Goal: Transaction & Acquisition: Purchase product/service

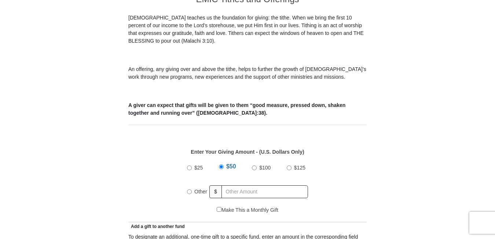
scroll to position [306, 0]
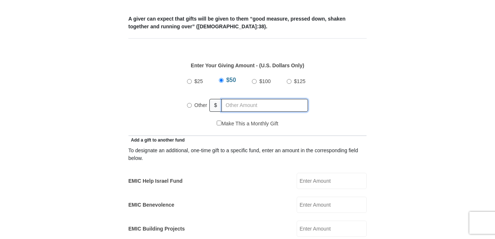
click at [277, 99] on input "text" at bounding box center [265, 105] width 87 height 13
radio input "true"
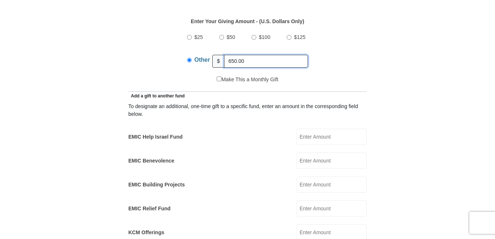
scroll to position [367, 0]
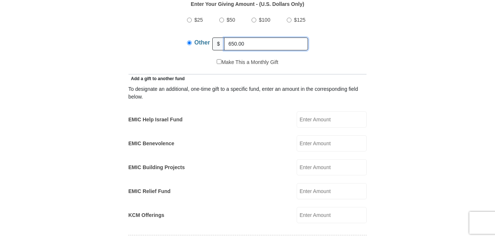
type input "650.00"
click at [303, 207] on input "KCM Offerings" at bounding box center [332, 215] width 70 height 16
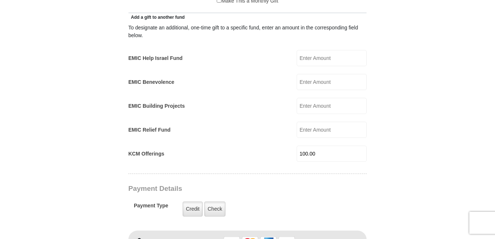
scroll to position [489, 0]
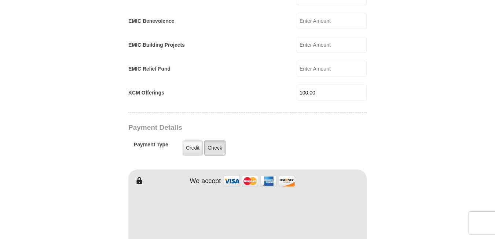
type input "100.00"
click at [212, 141] on label "Check" at bounding box center [214, 147] width 21 height 15
click at [0, 0] on input "Check" at bounding box center [0, 0] width 0 height 0
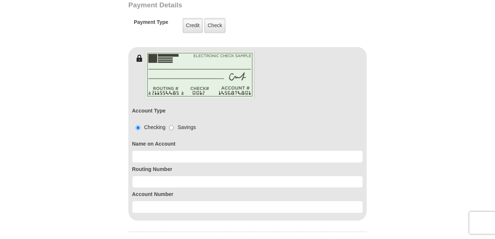
scroll to position [612, 0]
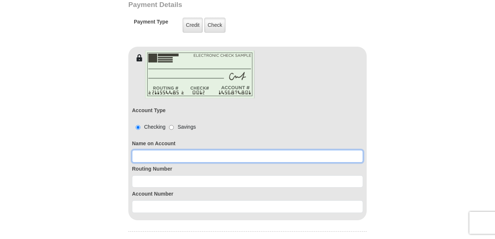
click at [190, 150] on input at bounding box center [247, 156] width 231 height 12
type input "Sherri L Malone"
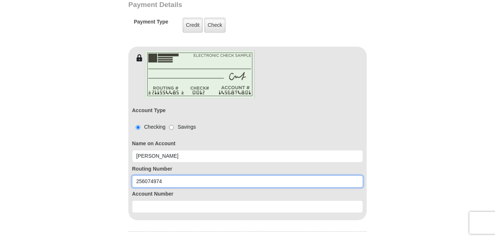
type input "256074974"
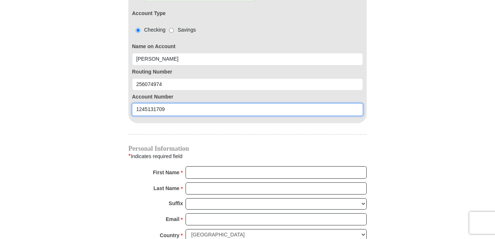
scroll to position [734, 0]
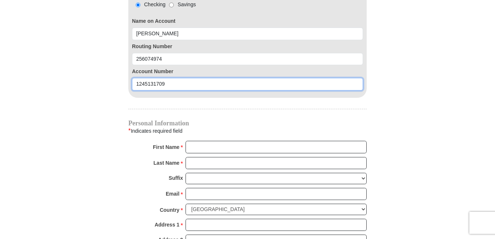
type input "1245131709"
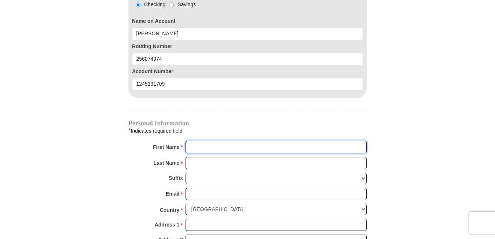
click at [215, 141] on input "First Name *" at bounding box center [276, 147] width 181 height 12
type input "Lisa"
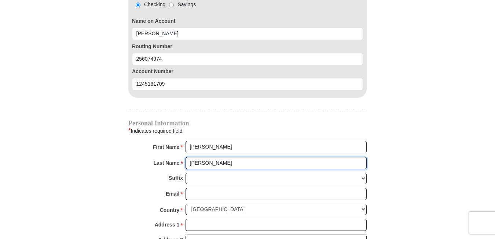
type input "Malone"
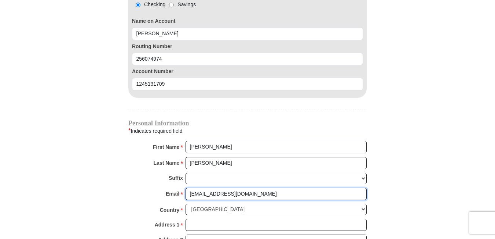
type input "lmalone202@gmail.com"
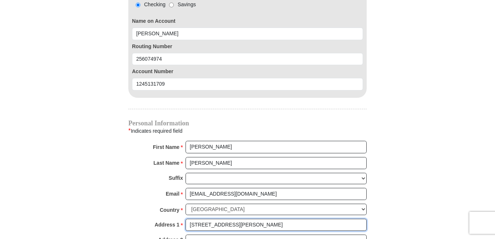
type input "1446 Perkins Rd"
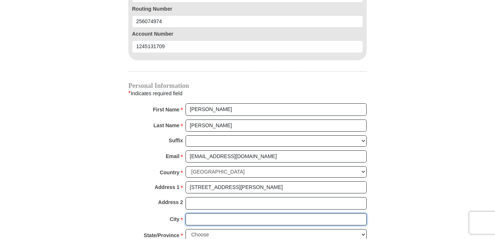
scroll to position [862, 0]
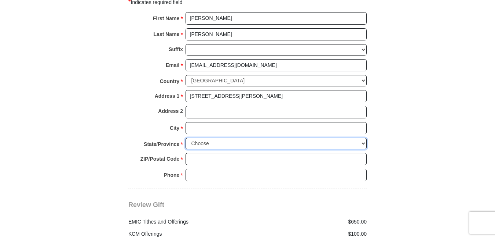
click at [213, 138] on select "Choose Alabama Alaska American Samoa Arizona Arkansas Armed Forces Americas Arm…" at bounding box center [276, 143] width 181 height 11
select select "GA"
click at [186, 138] on select "Choose Alabama Alaska American Samoa Arizona Arkansas Armed Forces Americas Arm…" at bounding box center [276, 143] width 181 height 11
click at [202, 122] on input "City *" at bounding box center [276, 128] width 181 height 12
type input "Winder"
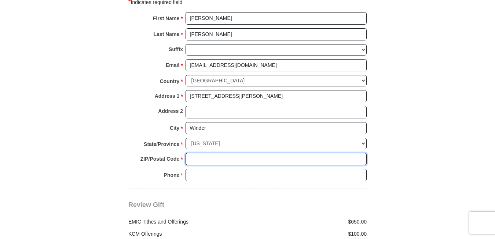
click at [196, 153] on input "ZIP/Postal Code *" at bounding box center [276, 159] width 181 height 12
type input "30680"
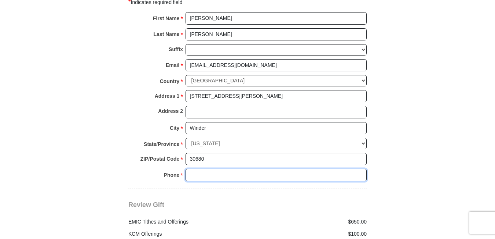
click at [197, 168] on input "Phone * *" at bounding box center [276, 174] width 181 height 12
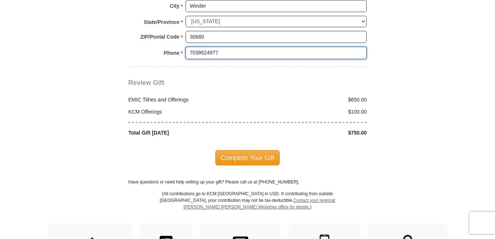
scroll to position [985, 0]
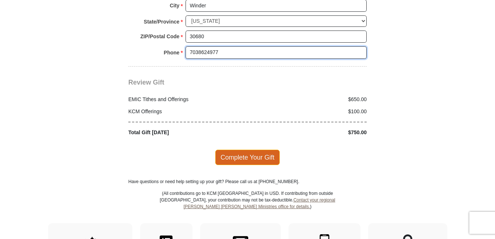
type input "7038624977"
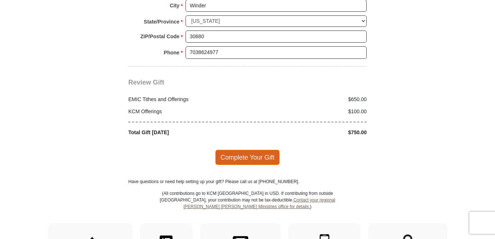
click at [248, 149] on span "Complete Your Gift" at bounding box center [247, 156] width 65 height 15
